Goal: Complete application form

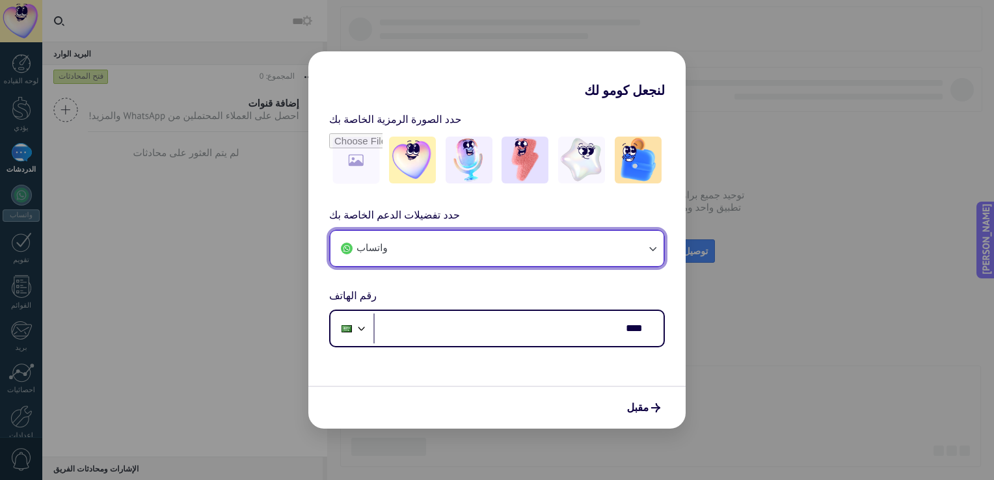
click at [439, 249] on button "واتساب" at bounding box center [496, 248] width 333 height 35
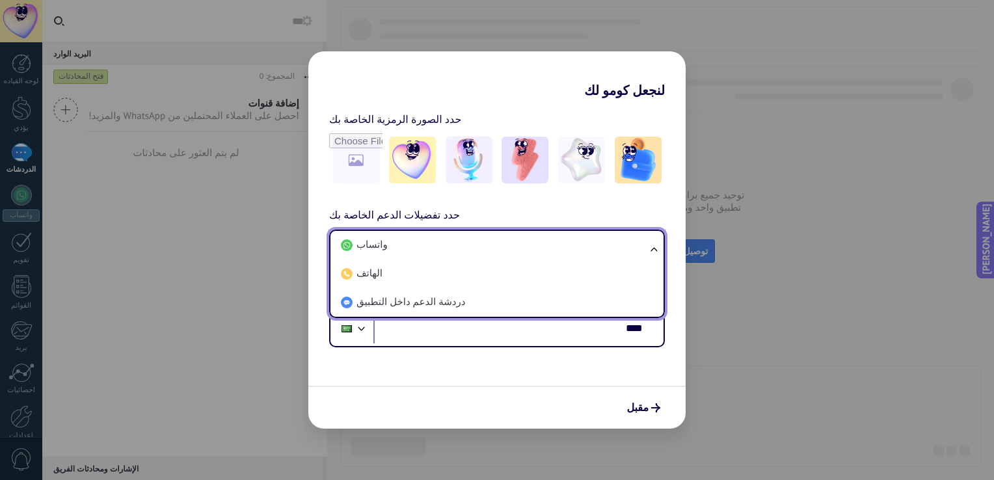
click at [439, 249] on li "واتساب" at bounding box center [494, 245] width 317 height 29
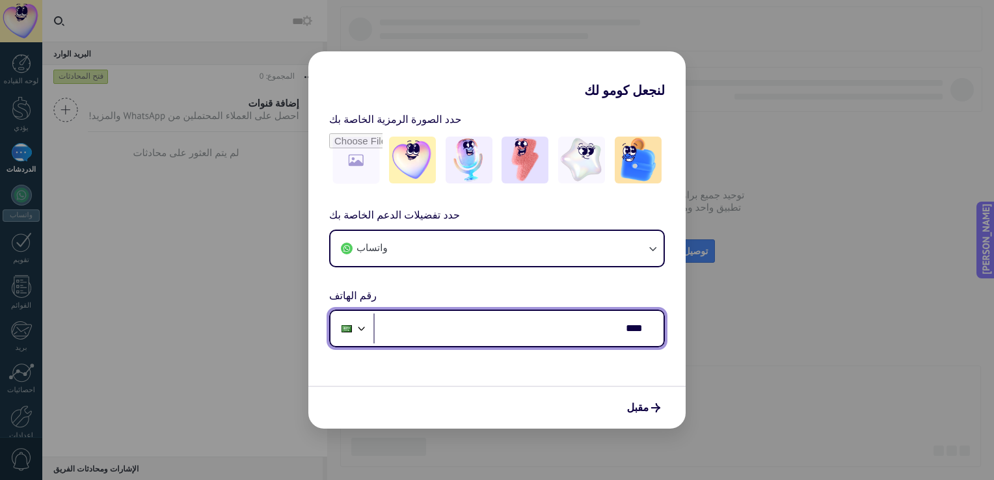
click at [532, 332] on input "****" at bounding box center [518, 329] width 290 height 30
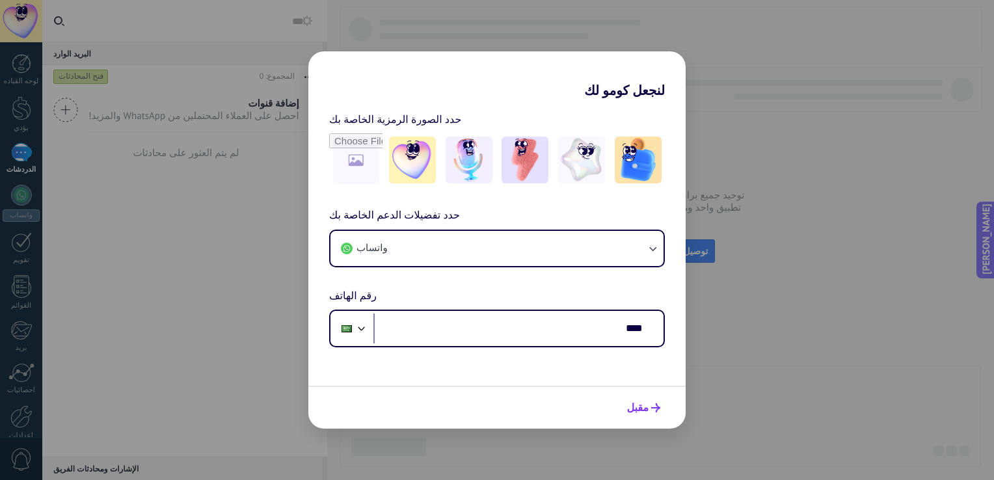
click at [647, 411] on span "مقبل" at bounding box center [637, 407] width 22 height 9
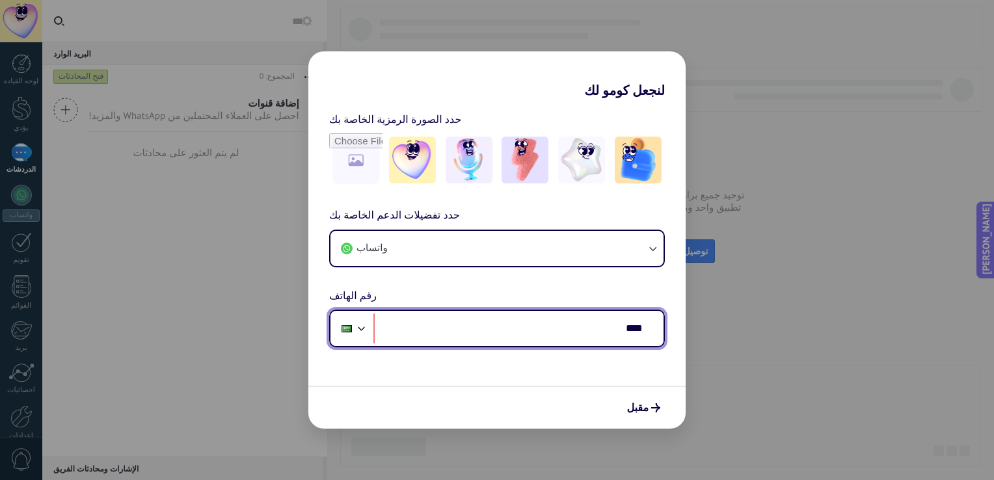
click at [574, 340] on input "****" at bounding box center [518, 329] width 290 height 30
type input "**********"
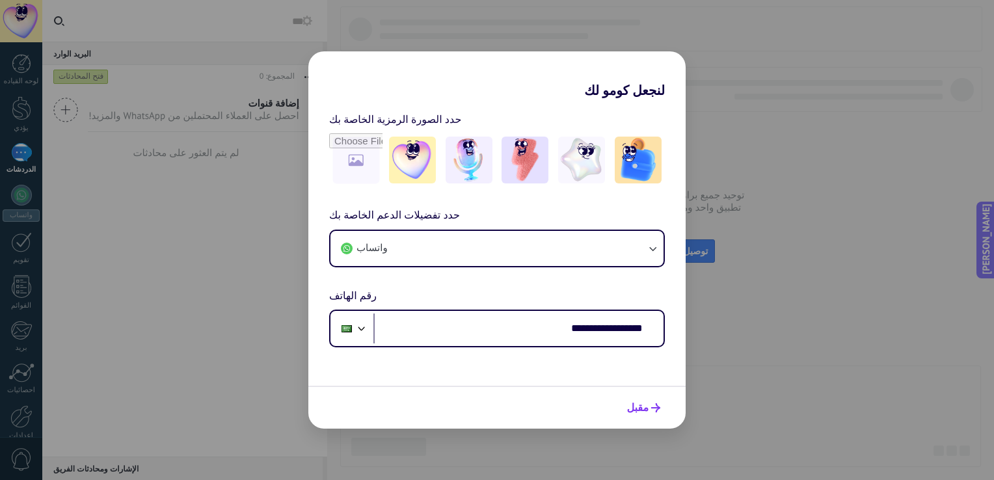
click at [654, 408] on icon "submit" at bounding box center [655, 407] width 9 height 9
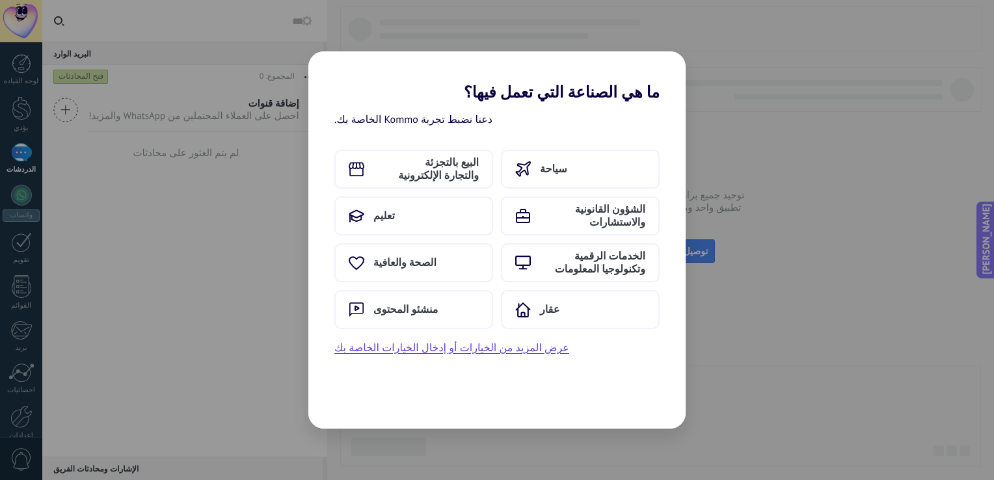
click at [542, 373] on div "دعنا نضبط تجربة Kommo الخاصة بك. البيع بالتجزئة والتجارة الإلكترونية سياحة تعلي…" at bounding box center [496, 264] width 377 height 327
click at [486, 351] on button "عرض المزيد من الخيارات أو إدخال الخيارات الخاصة بك" at bounding box center [451, 348] width 235 height 17
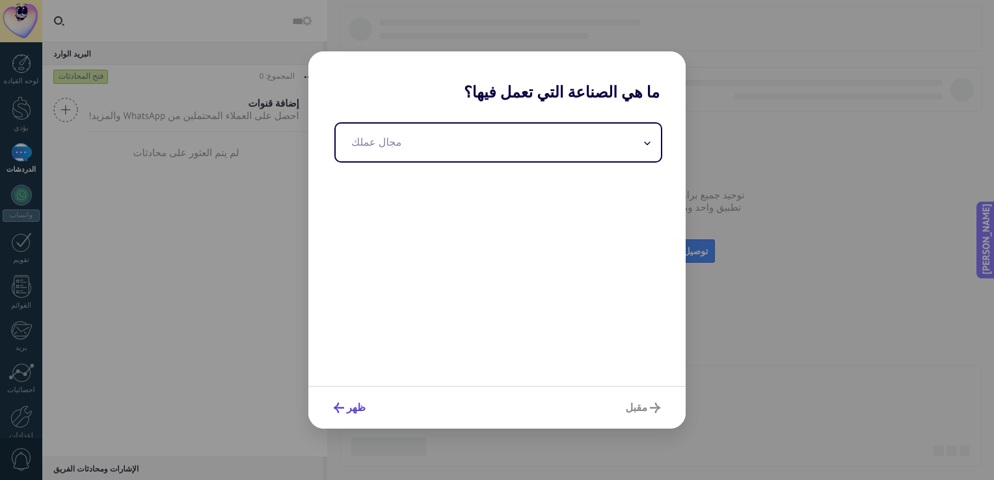
click at [349, 412] on span "ظهر" at bounding box center [356, 407] width 19 height 9
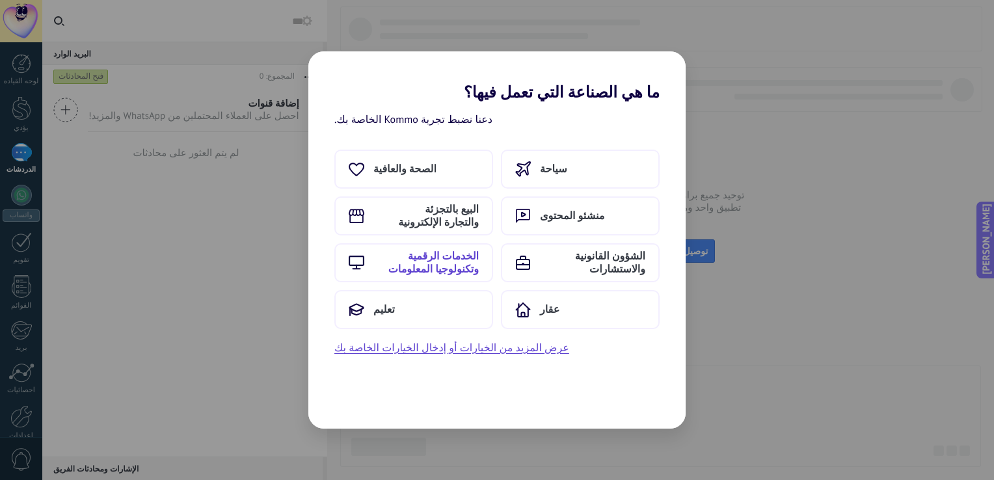
click at [420, 262] on span "الخدمات الرقمية وتكنولوجيا المعلومات" at bounding box center [425, 263] width 105 height 26
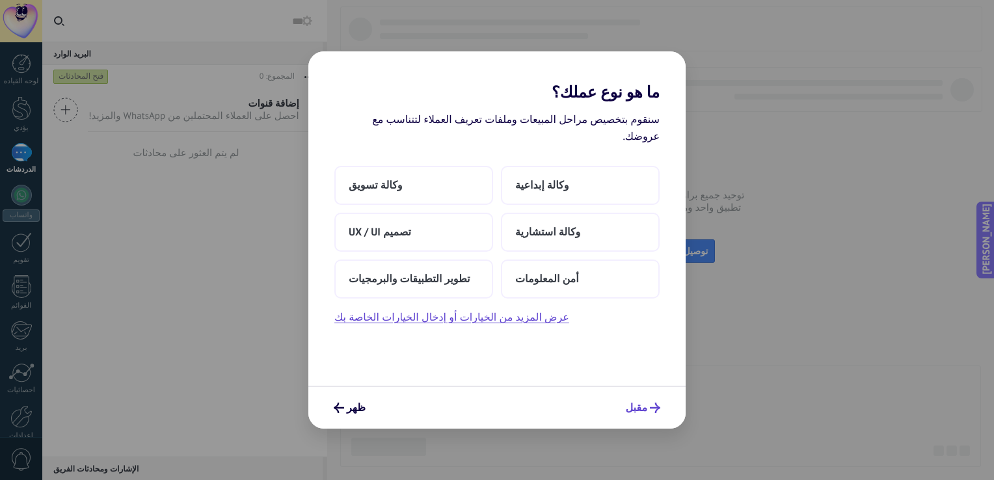
click at [658, 414] on button "مقبل" at bounding box center [642, 408] width 47 height 22
click at [656, 407] on icon "submit" at bounding box center [655, 408] width 10 height 10
click at [504, 309] on button "عرض المزيد من الخيارات أو إدخال الخيارات الخاصة بك" at bounding box center [451, 317] width 235 height 17
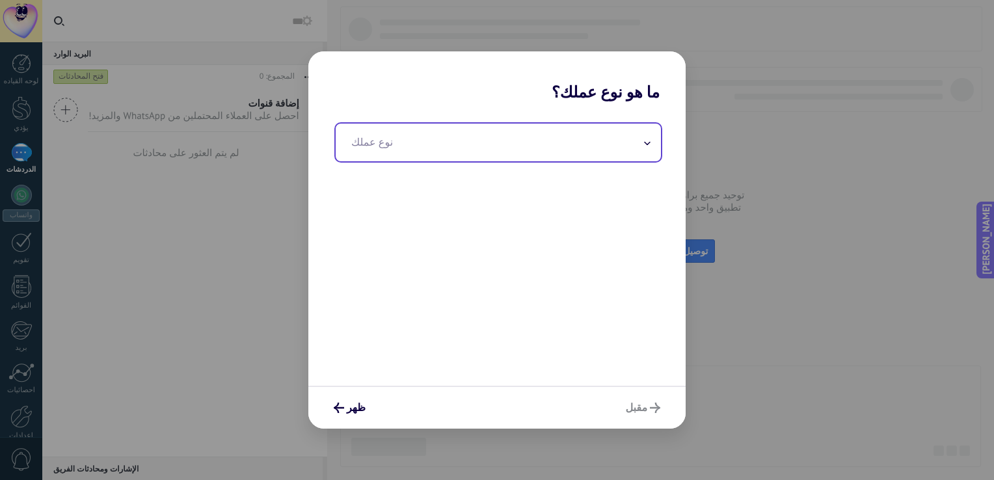
click at [548, 142] on input "text" at bounding box center [498, 143] width 325 height 38
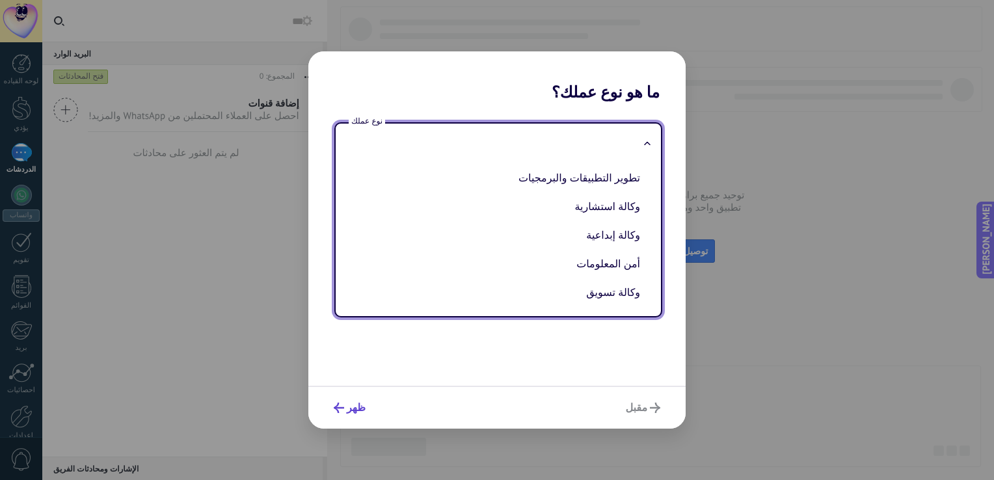
click at [352, 398] on button "ظهر" at bounding box center [350, 408] width 44 height 22
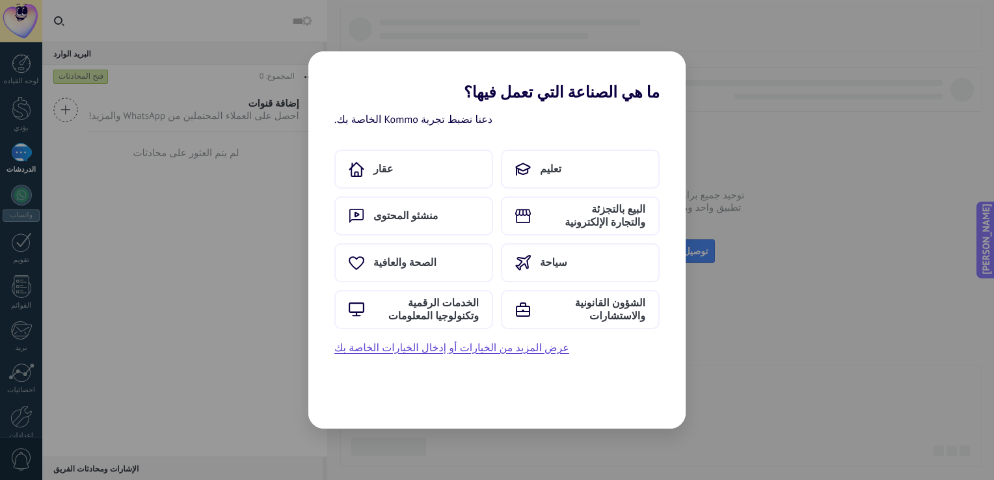
click at [352, 398] on div "دعنا نضبط تجربة Kommo الخاصة بك. عقار تعليم منشئو المحتوى البيع بالتجزئة والتجا…" at bounding box center [496, 264] width 377 height 327
click at [791, 319] on div "ما هي الصناعة التي تعمل فيها؟ دعنا نضبط تجربة Kommo الخاصة بك. عقار تعليم منشئو…" at bounding box center [497, 240] width 994 height 480
